Goal: Find specific page/section: Find specific page/section

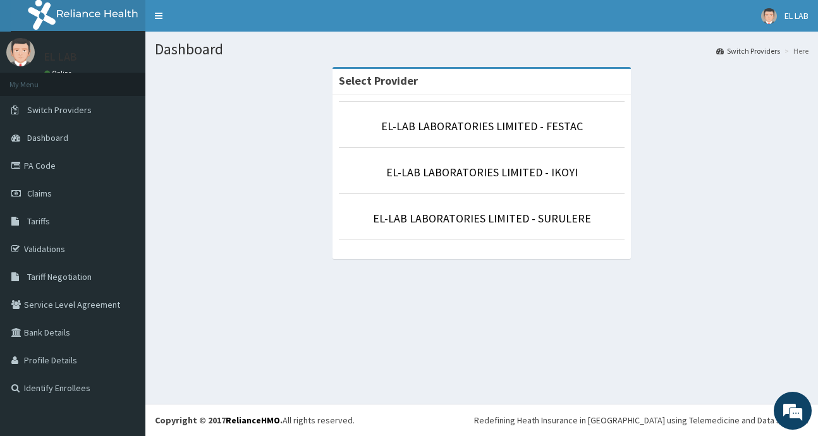
click at [475, 118] on li "EL-LAB LABORATORIES LIMITED - FESTAC" at bounding box center [482, 124] width 286 height 47
click at [482, 127] on link "EL-LAB LABORATORIES LIMITED - FESTAC" at bounding box center [482, 126] width 202 height 15
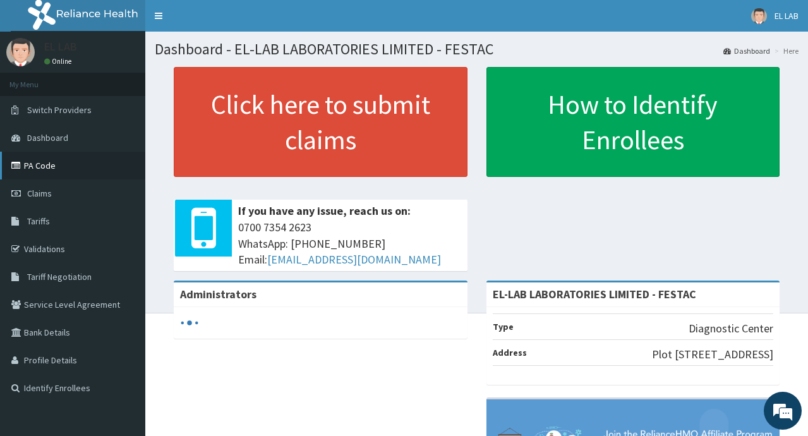
click at [90, 172] on link "PA Code" at bounding box center [72, 166] width 145 height 28
